Goal: Go to known website: Access a specific website the user already knows

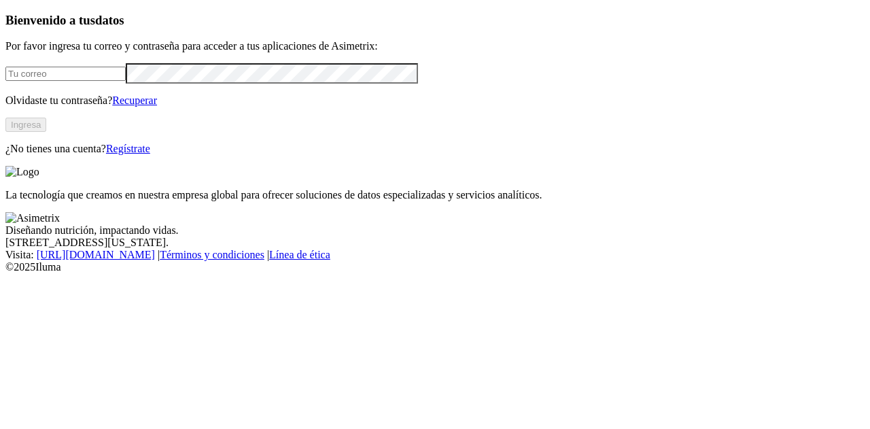
type input "[PERSON_NAME][EMAIL_ADDRESS][PERSON_NAME][DOMAIN_NAME]"
click at [46, 132] on button "Ingresa" at bounding box center [25, 125] width 41 height 14
